Goal: Information Seeking & Learning: Learn about a topic

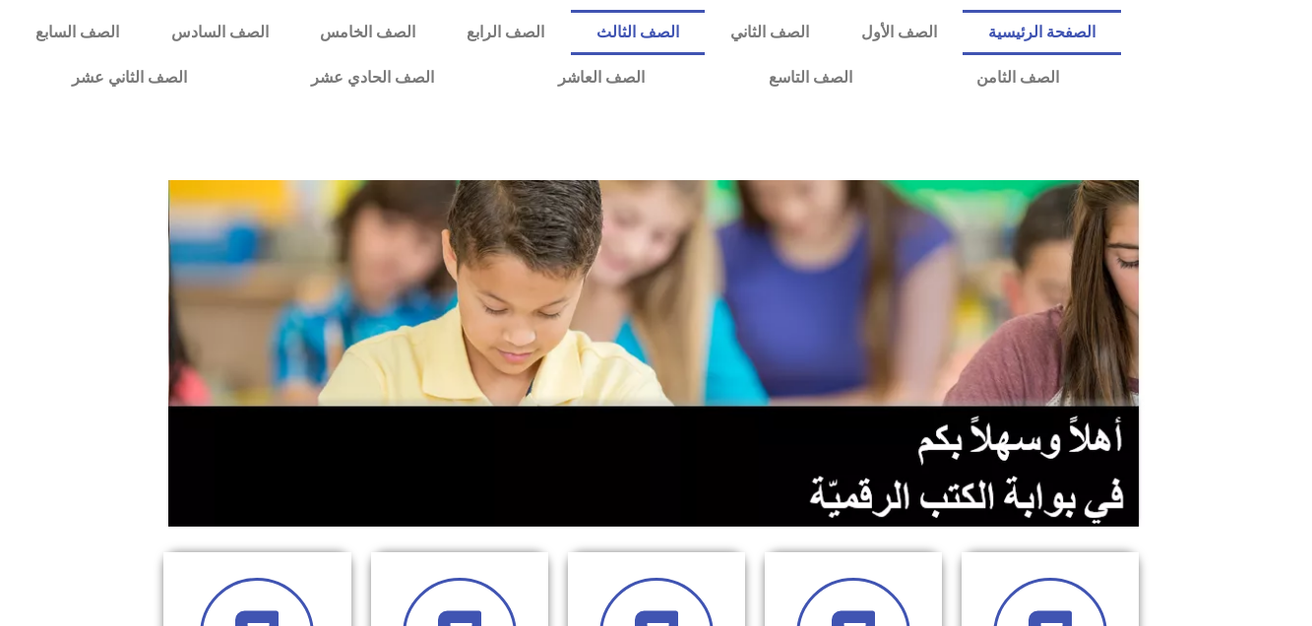
click at [705, 27] on link "الصف الثالث" at bounding box center [638, 32] width 134 height 45
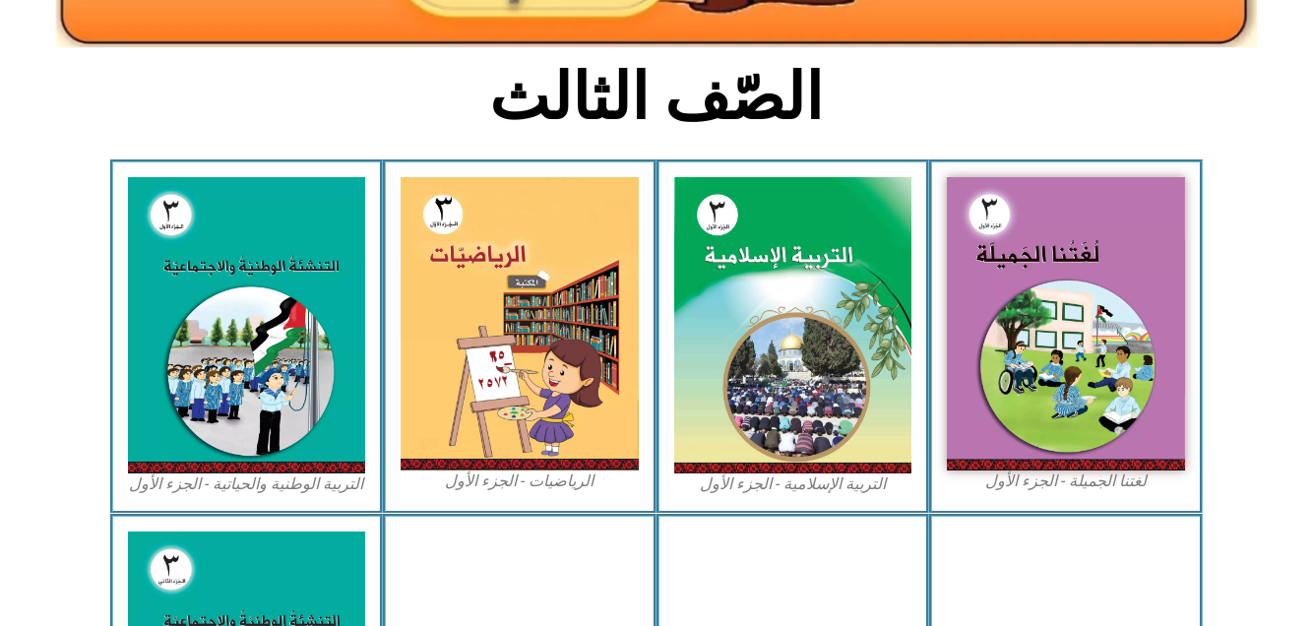
scroll to position [526, 0]
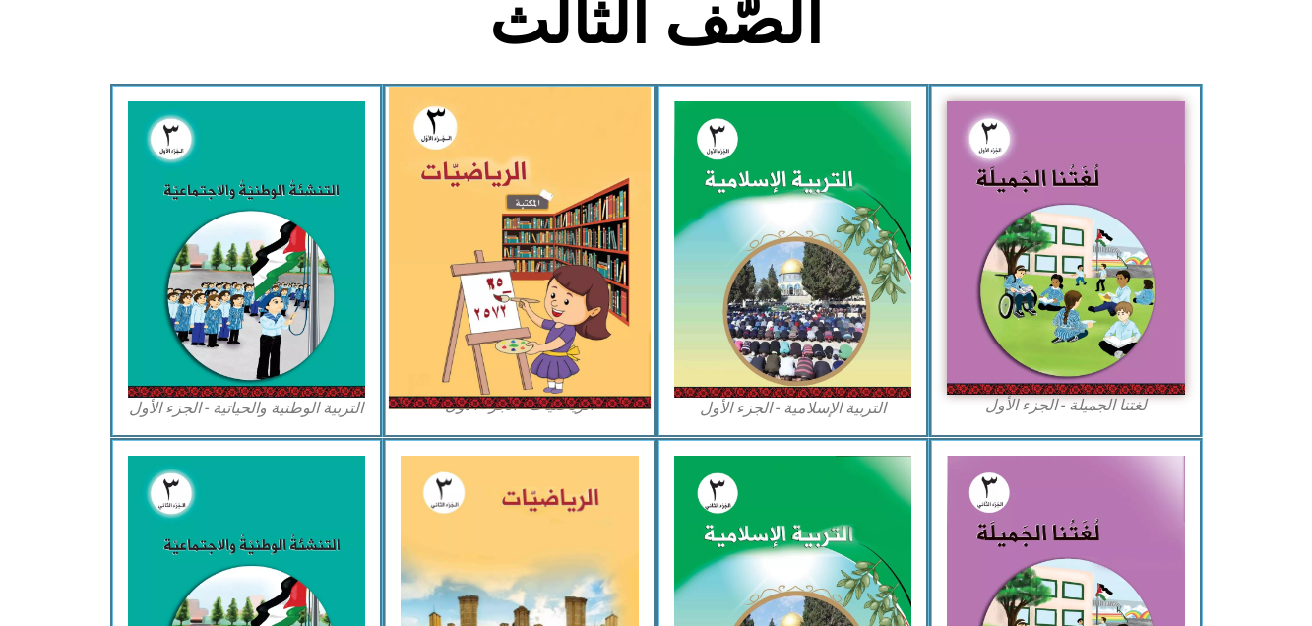
click at [477, 142] on img at bounding box center [520, 248] width 262 height 323
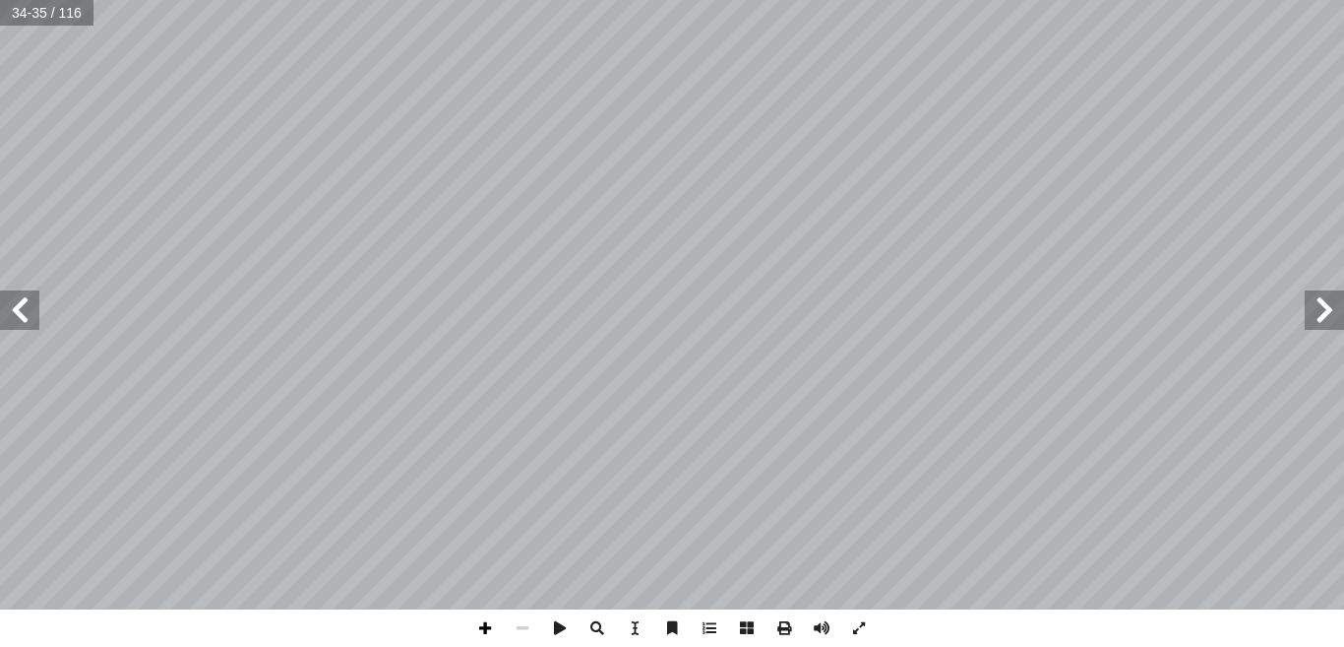
click at [470, 625] on span at bounding box center [485, 627] width 37 height 37
click at [482, 625] on span at bounding box center [485, 627] width 37 height 37
click at [943, 0] on html "الصفحة الرئيسية الصف الأول الصف الثاني الصف الثالث الصف الرابع الصف الخامس الصف…" at bounding box center [672, 89] width 1344 height 179
